Goal: Task Accomplishment & Management: Manage account settings

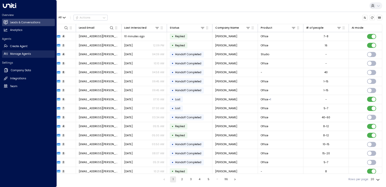
click at [10, 52] on h2 "Manage Agents" at bounding box center [20, 54] width 21 height 4
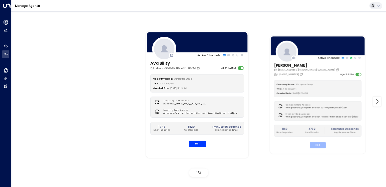
click at [317, 145] on button "Edit" at bounding box center [318, 145] width 16 height 6
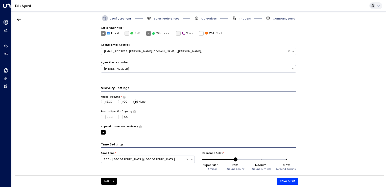
scroll to position [128, 0]
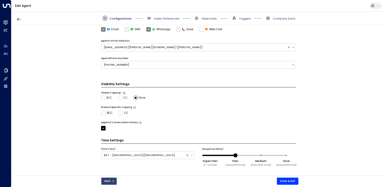
click at [106, 181] on button "Next" at bounding box center [108, 180] width 15 height 7
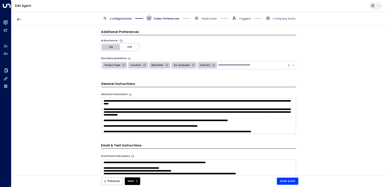
scroll to position [66, 0]
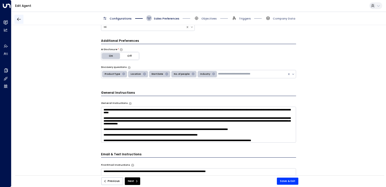
click at [17, 18] on icon "button" at bounding box center [18, 19] width 5 height 5
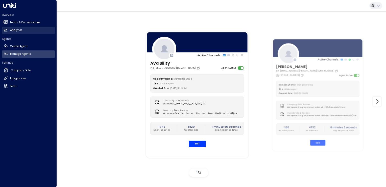
click at [8, 30] on icon at bounding box center [6, 30] width 4 height 4
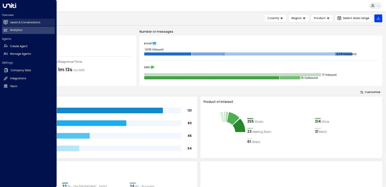
click at [19, 23] on h2 "Leads & Conversations" at bounding box center [25, 22] width 30 height 4
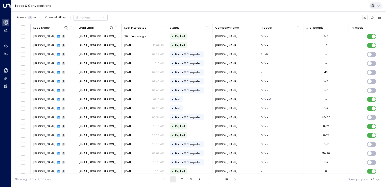
click at [143, 16] on div "Agents 3 Channel: All Actions" at bounding box center [198, 17] width 367 height 9
click at [109, 28] on div at bounding box center [105, 27] width 20 height 5
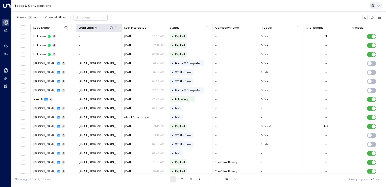
click at [111, 28] on icon at bounding box center [112, 28] width 4 height 4
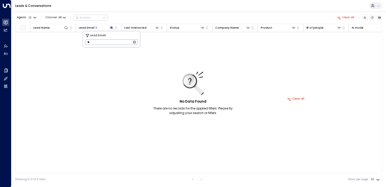
type input "*"
type input "**********"
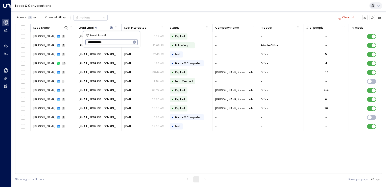
click at [165, 7] on div "Leads & Conversations" at bounding box center [198, 6] width 375 height 12
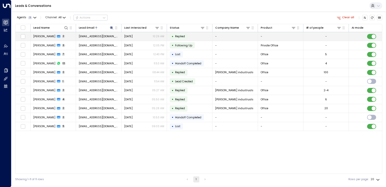
click at [114, 35] on td "[EMAIL_ADDRESS][DOMAIN_NAME]" at bounding box center [99, 36] width 46 height 9
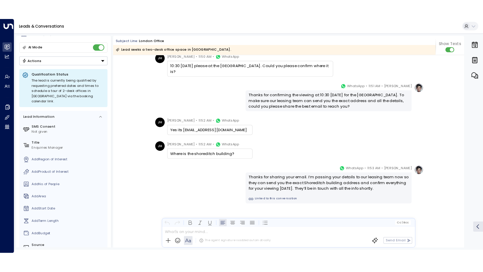
scroll to position [12, 0]
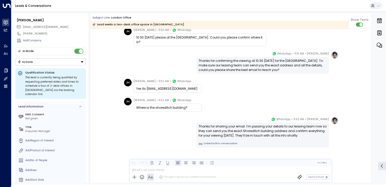
click at [79, 61] on button "Actions" at bounding box center [50, 61] width 71 height 7
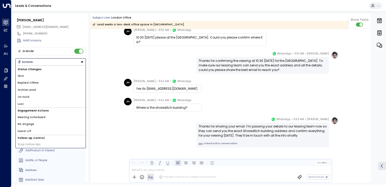
click at [42, 89] on li "Archive Lead" at bounding box center [51, 89] width 70 height 7
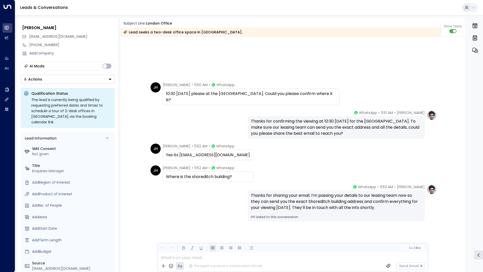
scroll to position [692, 0]
